Goal: Task Accomplishment & Management: Manage account settings

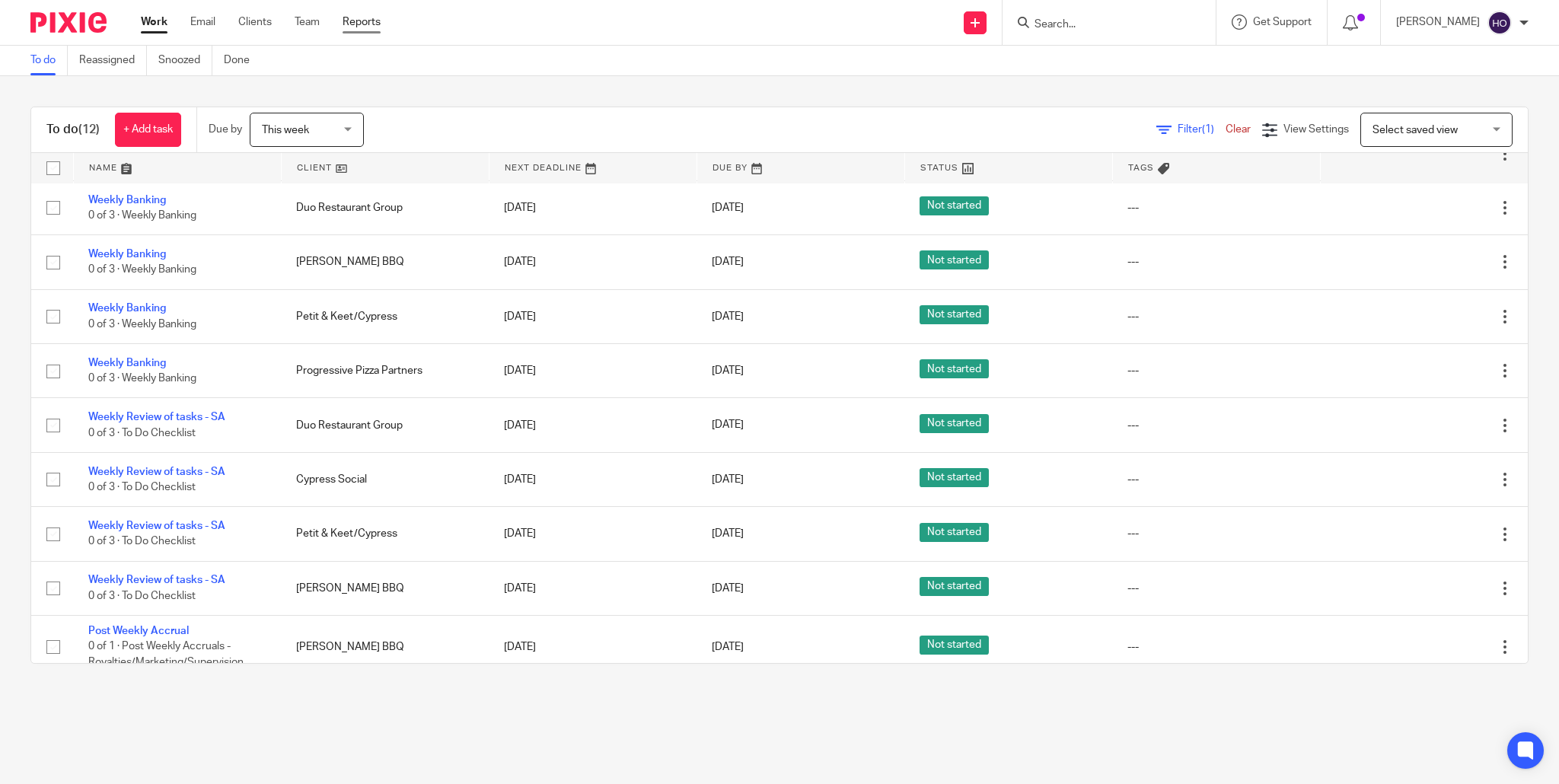
scroll to position [191, 0]
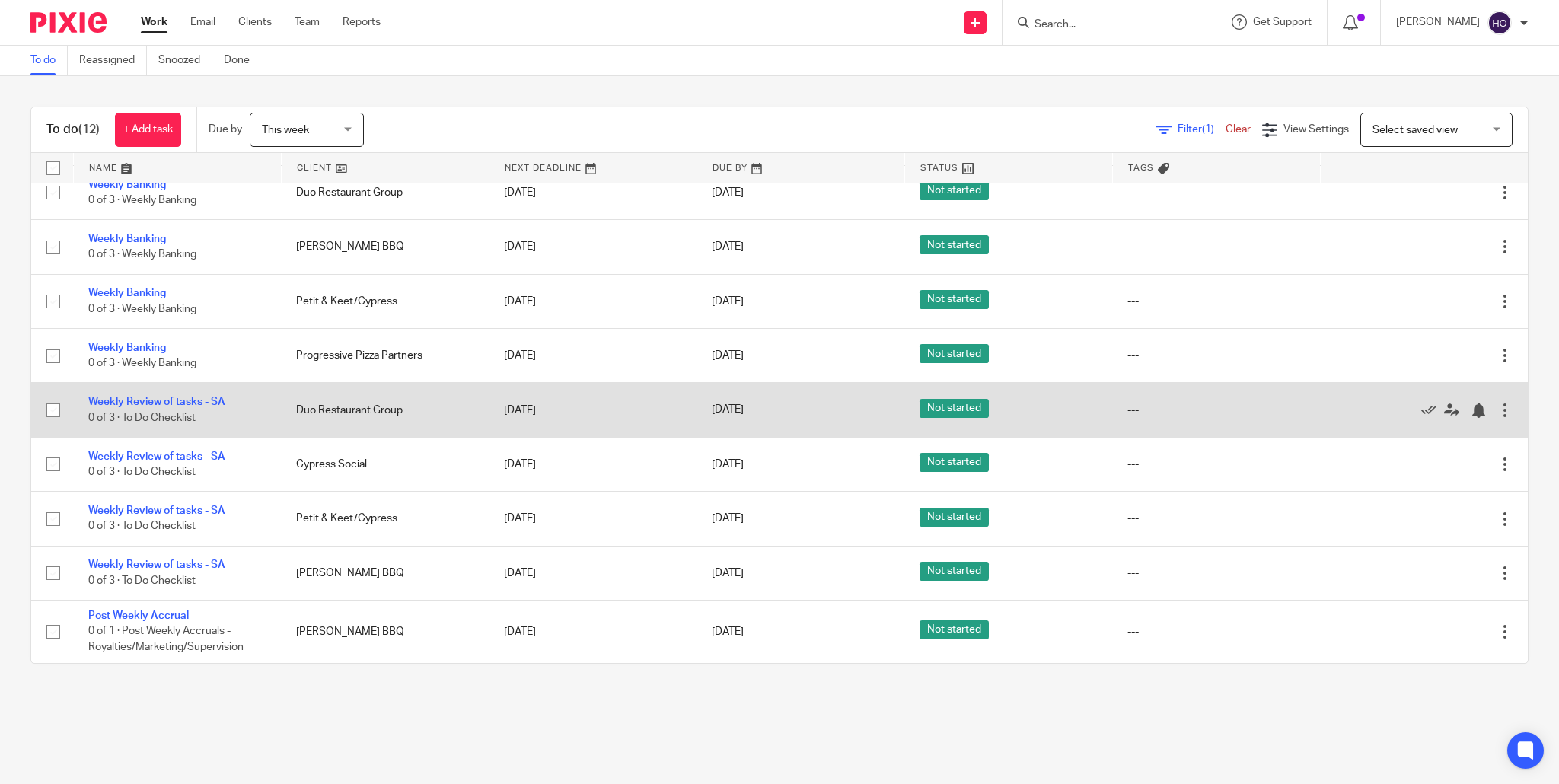
click at [54, 407] on input "checkbox" at bounding box center [53, 411] width 29 height 29
checkbox input "true"
click at [1429, 405] on icon at bounding box center [1428, 410] width 15 height 15
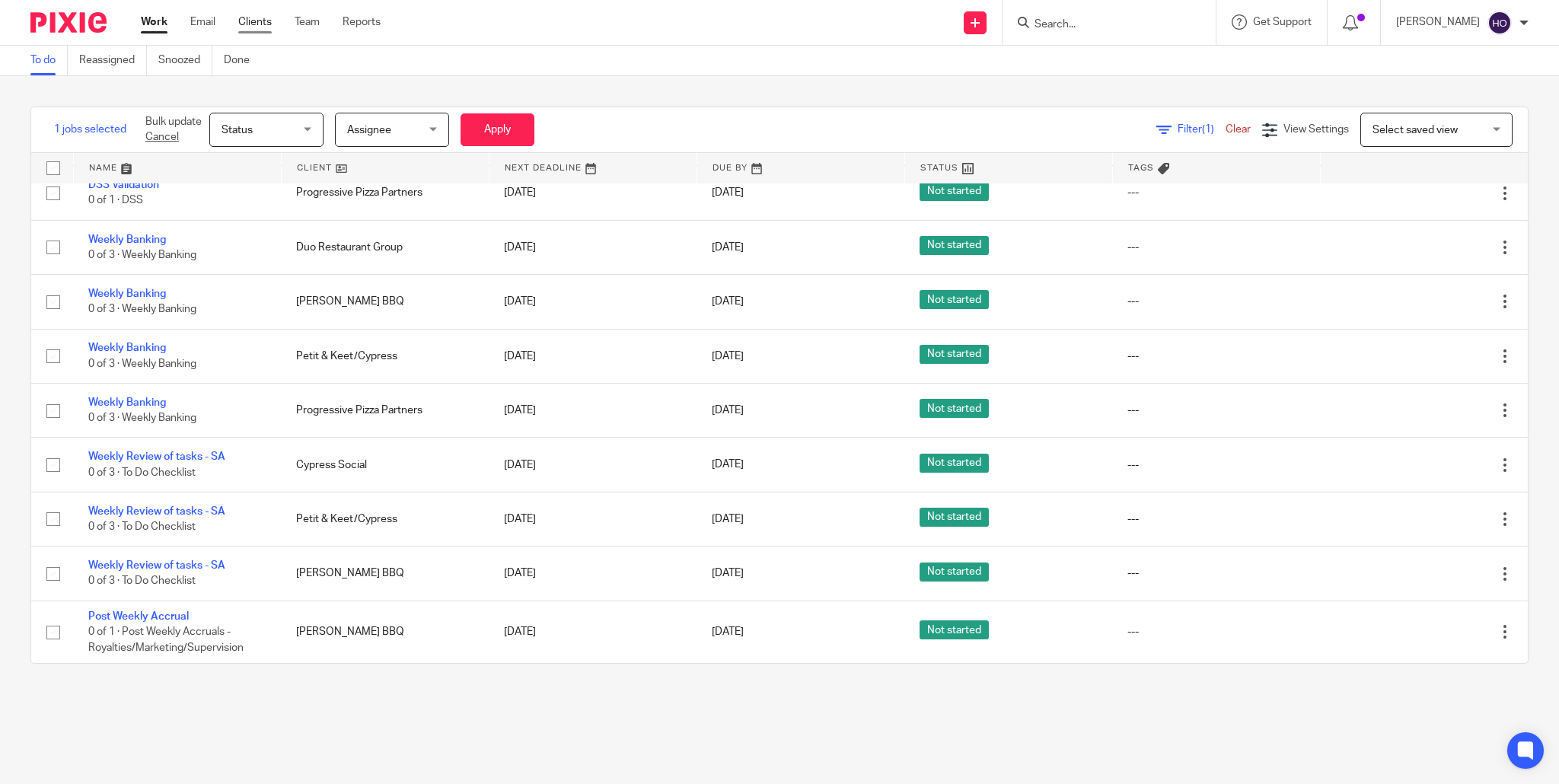
click at [253, 25] on link "Clients" at bounding box center [255, 22] width 34 height 15
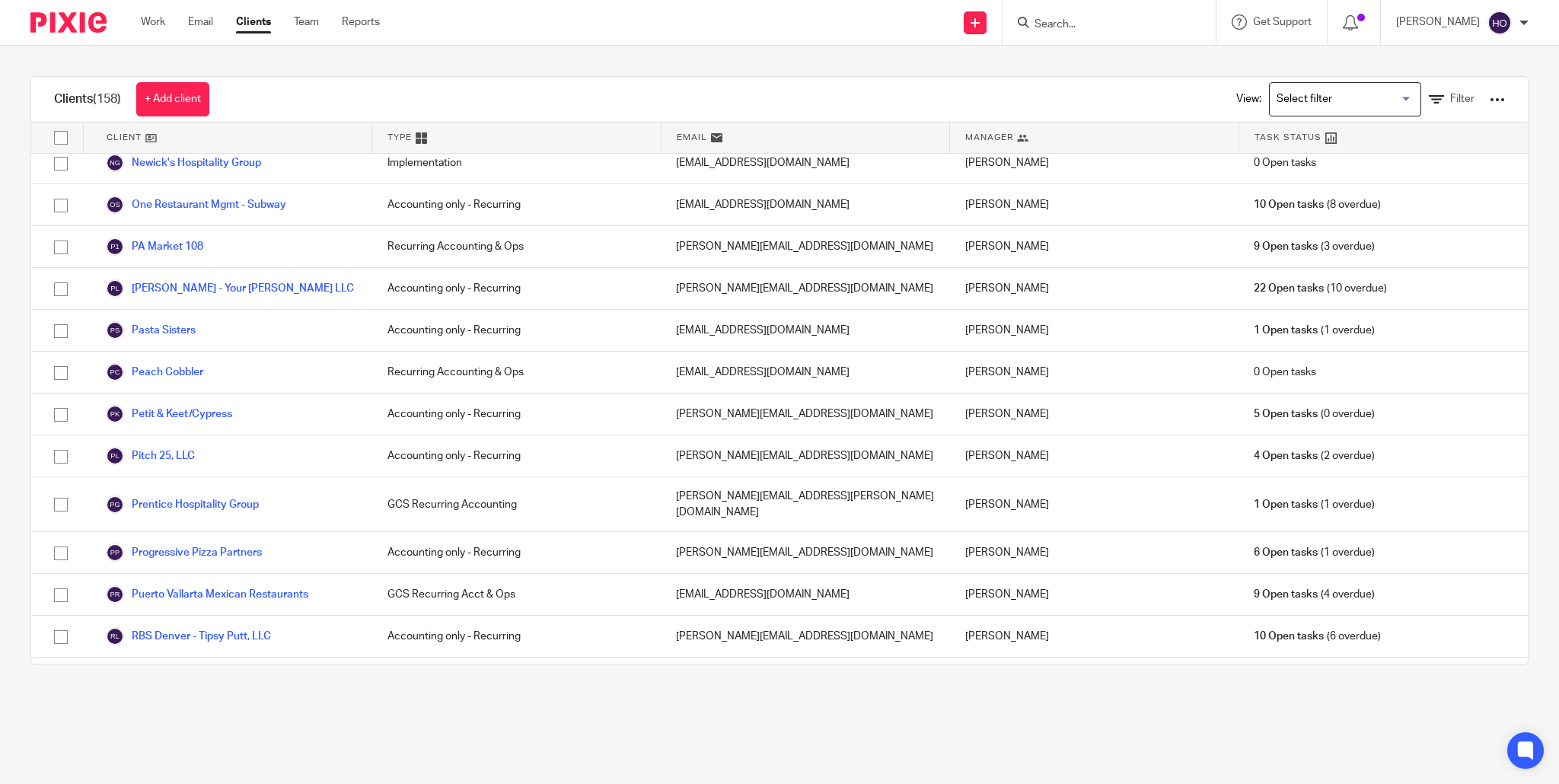
scroll to position [2951, 0]
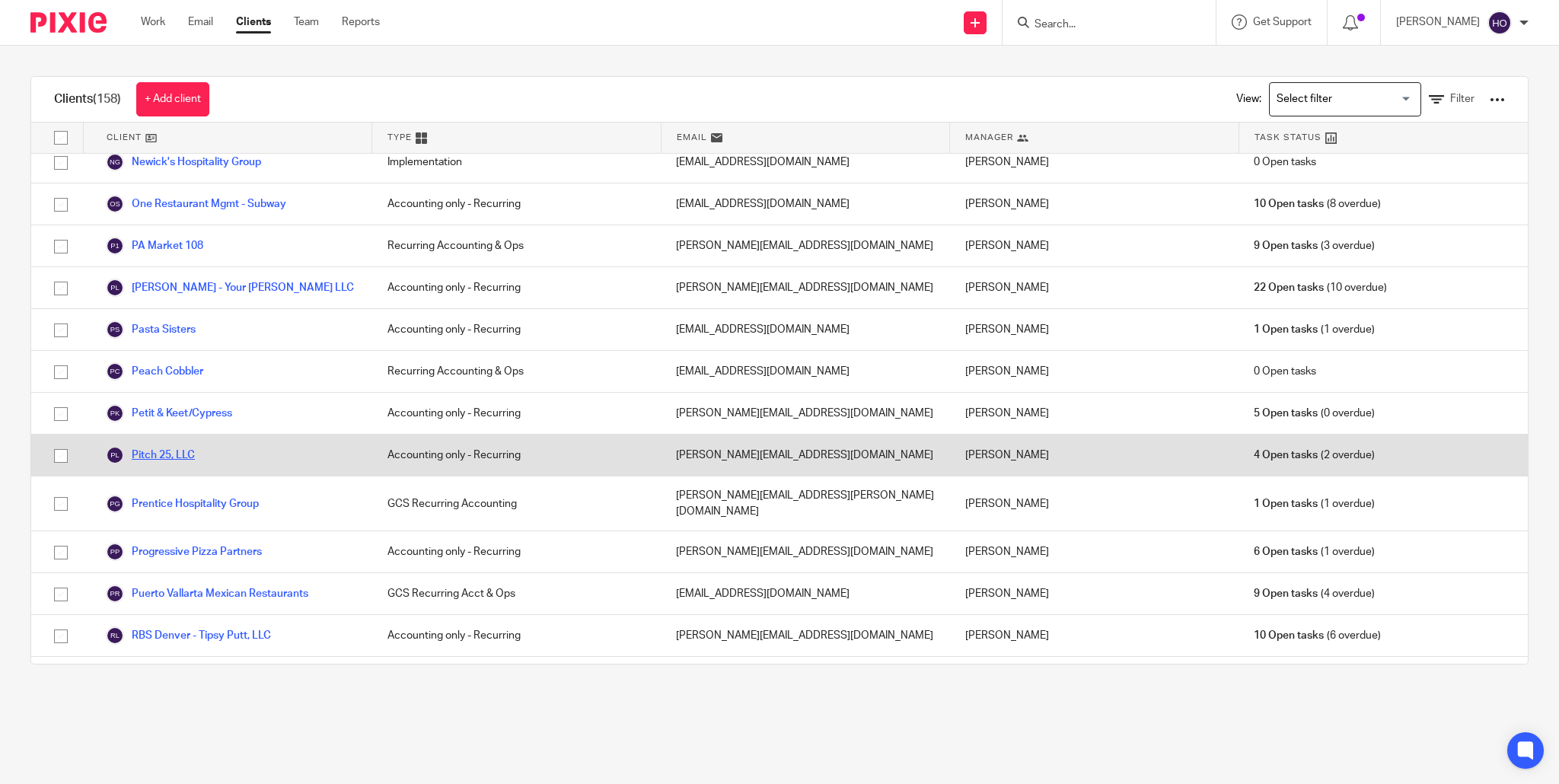
click at [182, 446] on link "Pitch 25, LLC" at bounding box center [150, 455] width 89 height 18
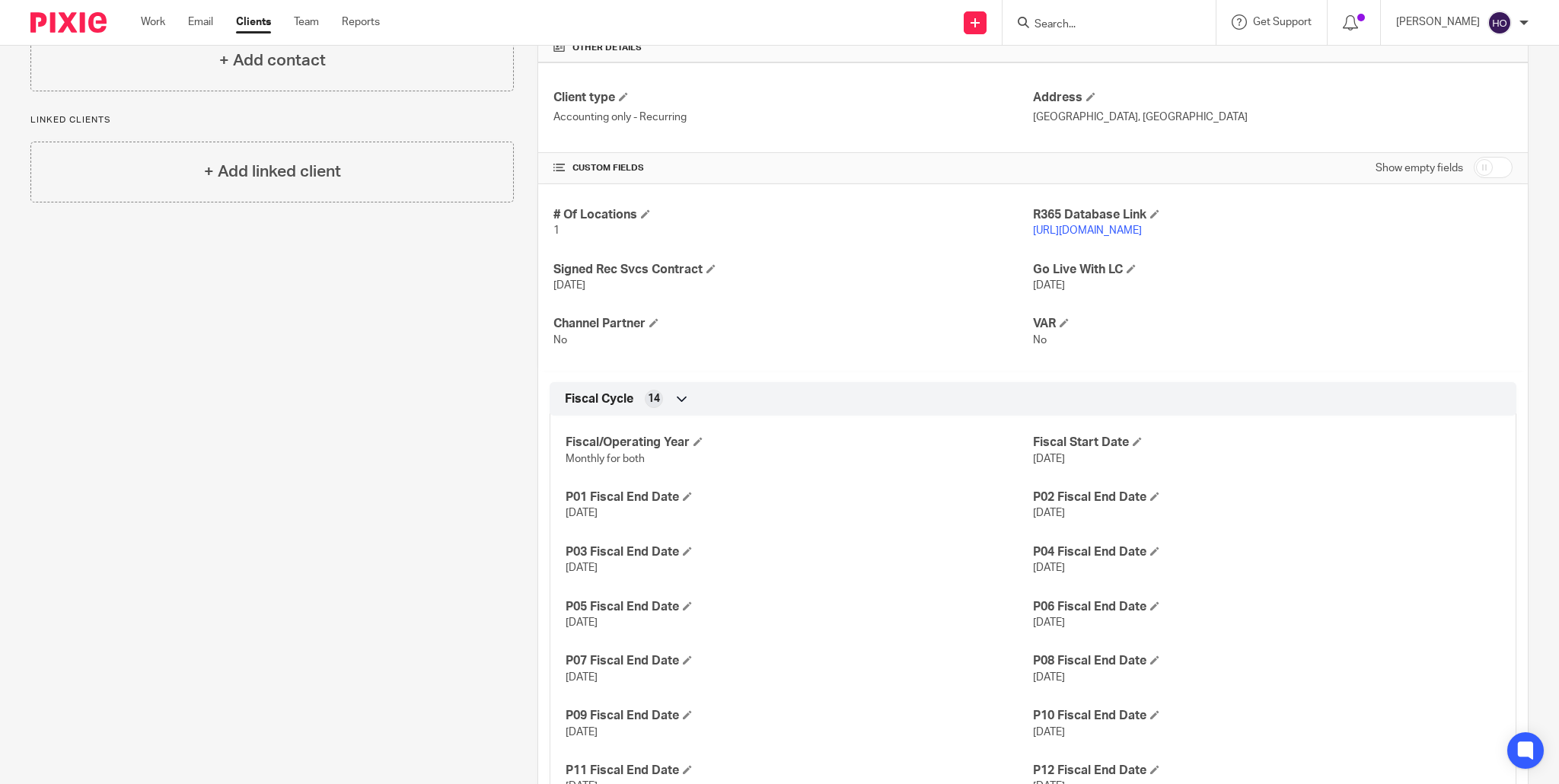
scroll to position [521, 0]
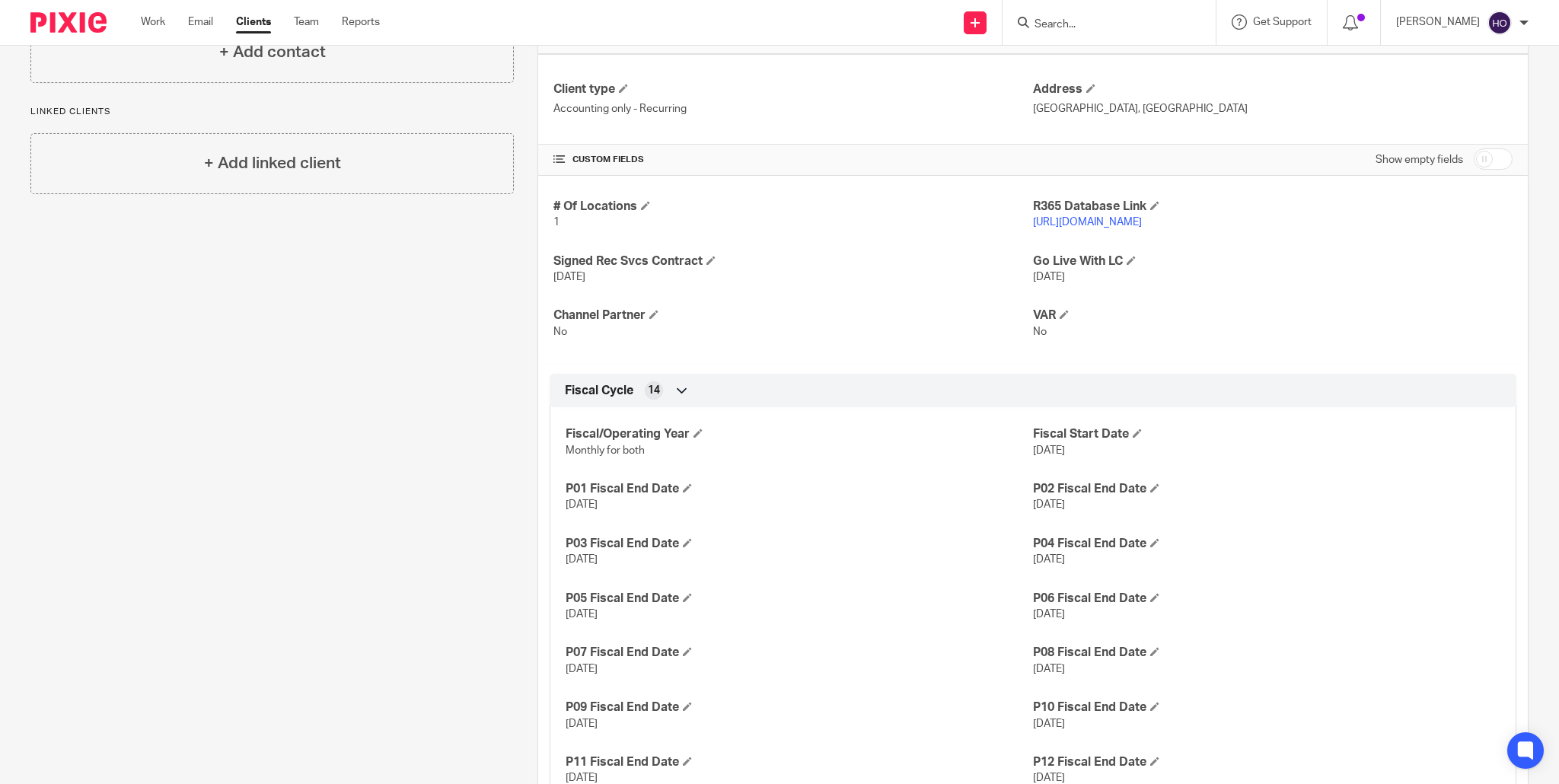
click at [1123, 220] on link "https://pitch25.restaurant365.com" at bounding box center [1088, 222] width 109 height 11
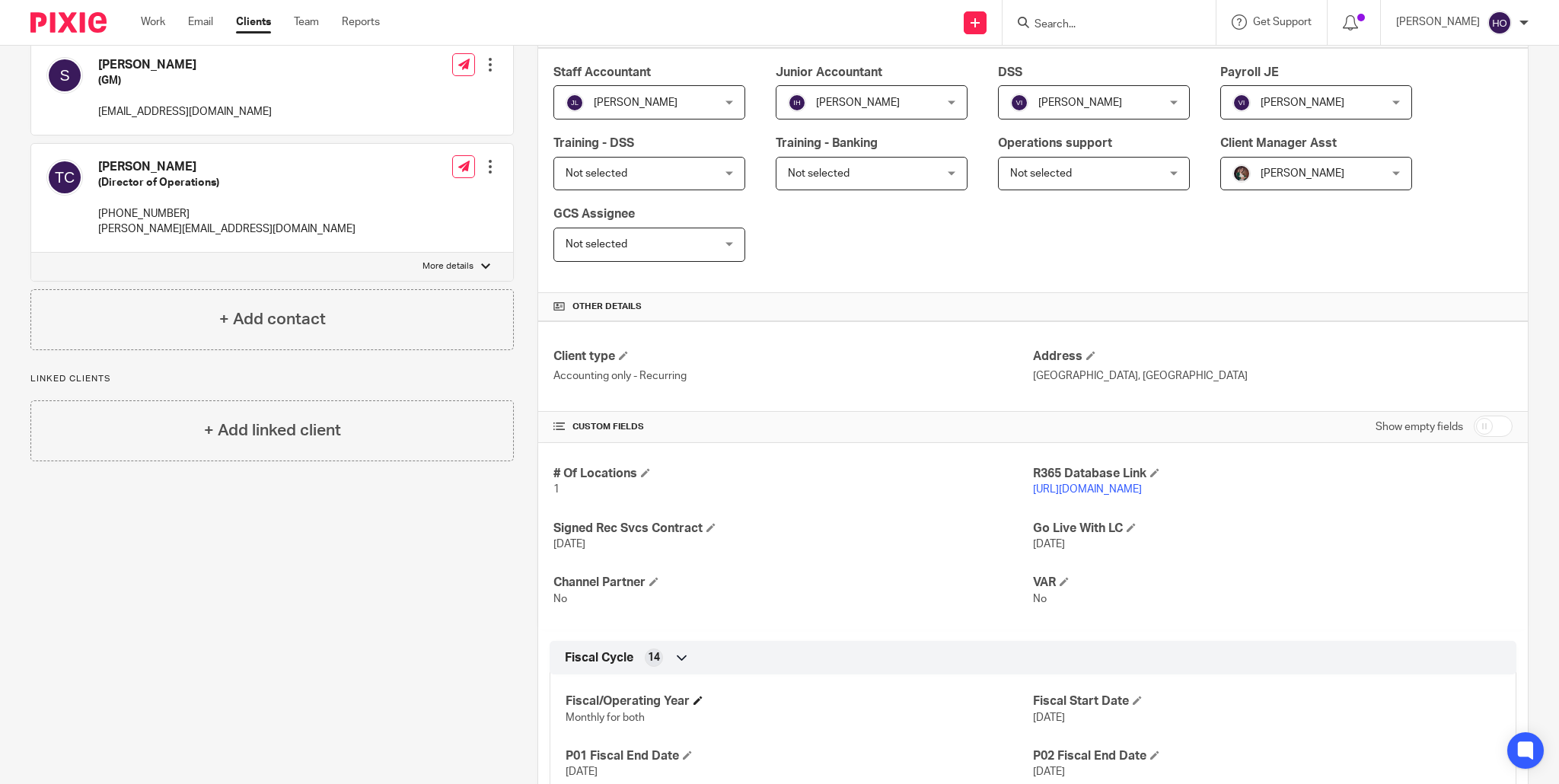
scroll to position [0, 0]
